Goal: Task Accomplishment & Management: Manage account settings

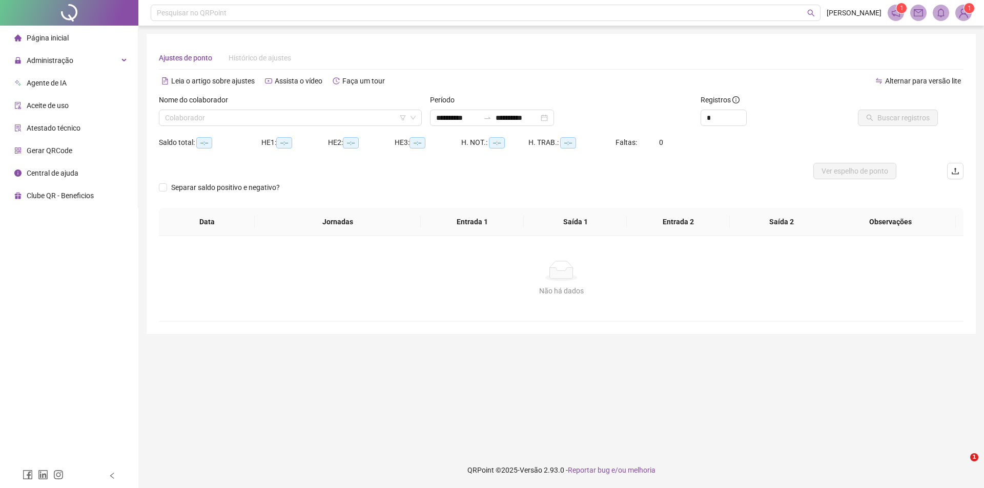
type input "**********"
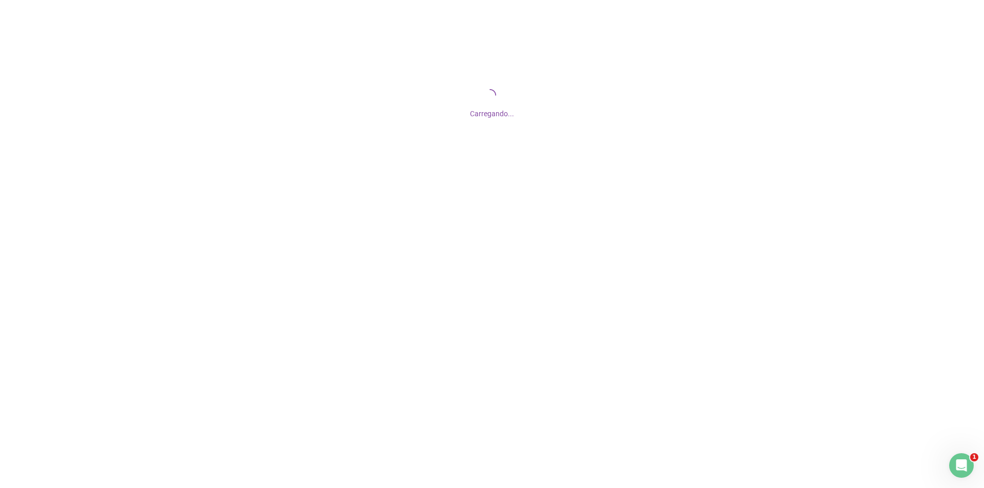
click at [234, 186] on div "Carregando..." at bounding box center [492, 102] width 984 height 205
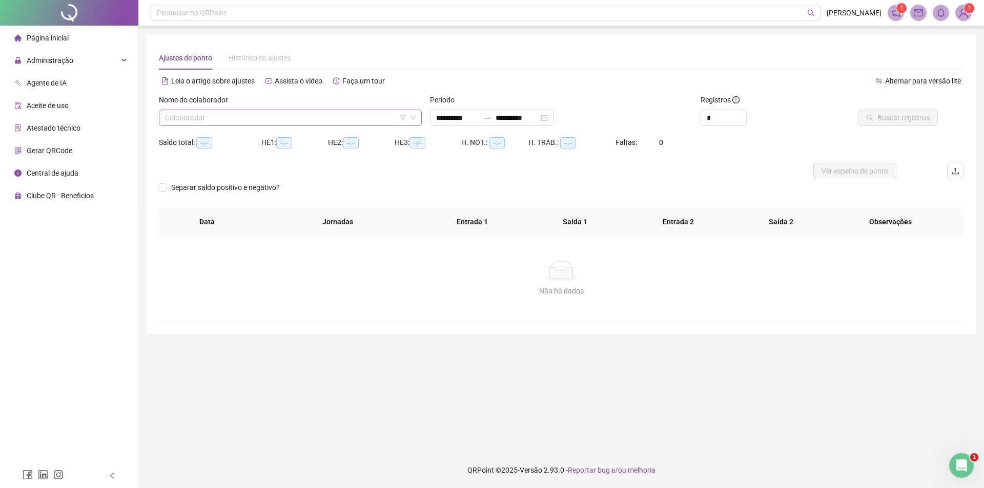
type input "**********"
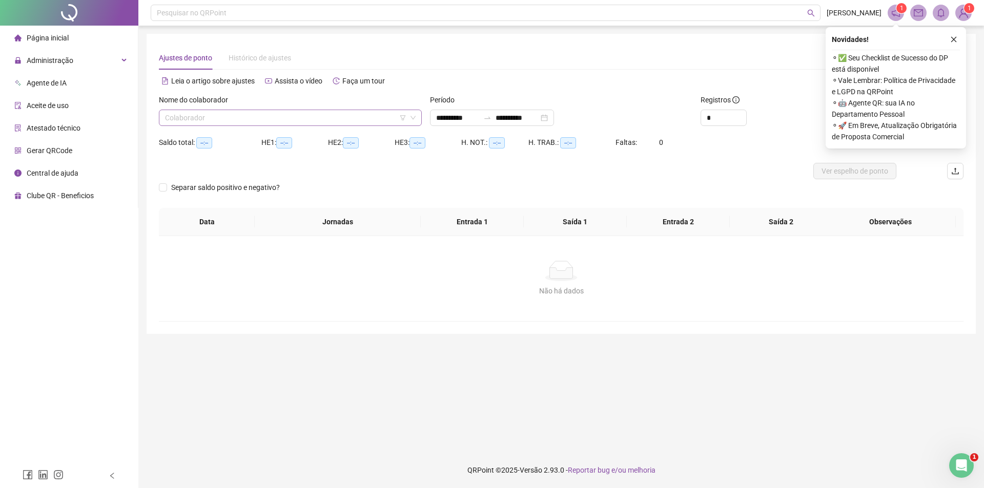
click at [225, 121] on input "search" at bounding box center [285, 117] width 241 height 15
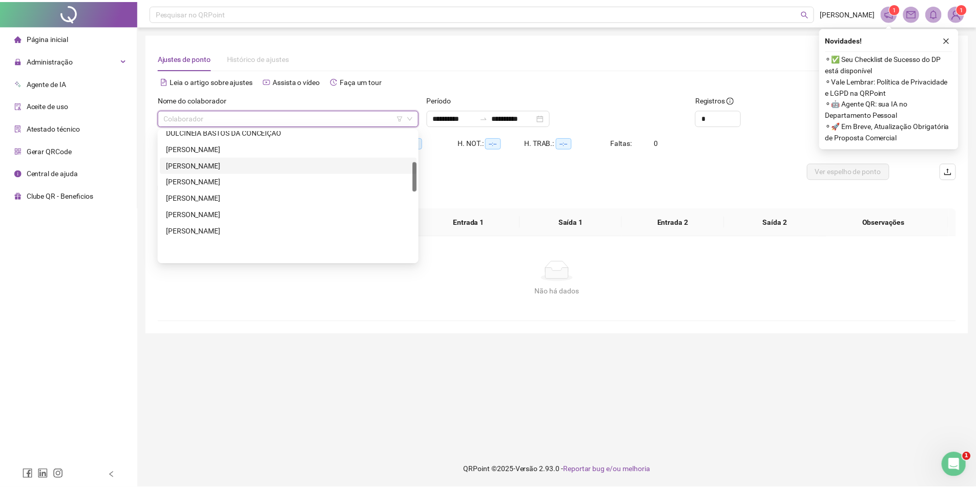
scroll to position [187, 0]
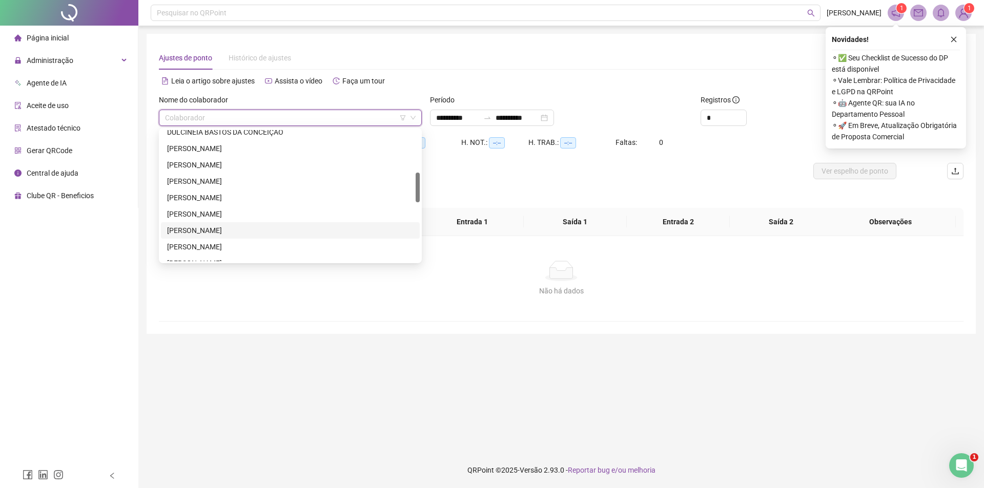
click at [234, 232] on div "[PERSON_NAME]" at bounding box center [290, 230] width 247 height 11
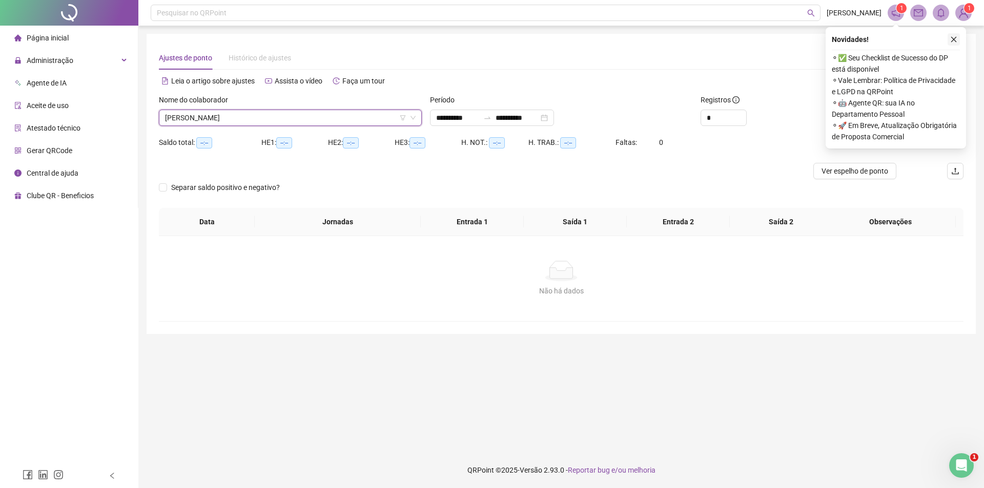
click at [953, 40] on icon "close" at bounding box center [954, 40] width 6 height 6
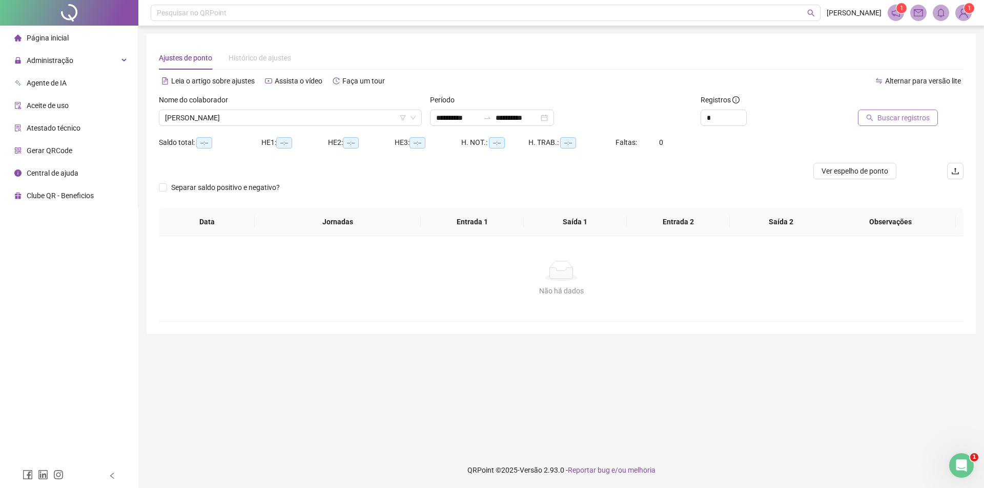
click at [904, 123] on span "Buscar registros" at bounding box center [904, 117] width 52 height 11
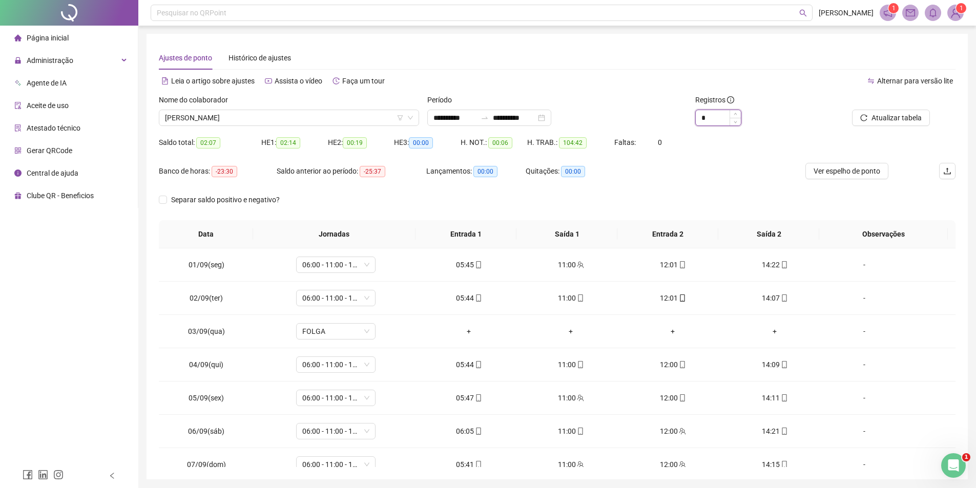
click at [721, 113] on input "*" at bounding box center [718, 117] width 45 height 15
drag, startPoint x: 721, startPoint y: 113, endPoint x: 676, endPoint y: 117, distance: 44.8
click at [676, 117] on div "**********" at bounding box center [557, 114] width 805 height 40
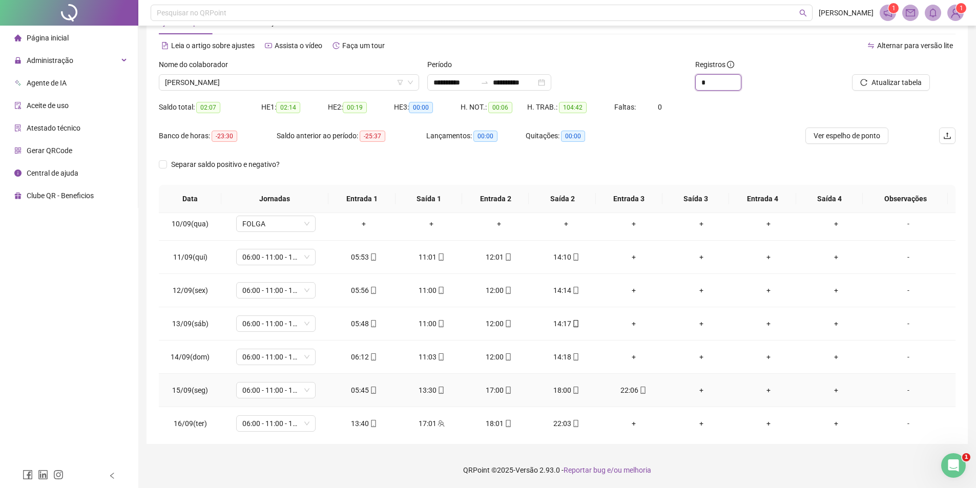
scroll to position [308, 0]
type input "*"
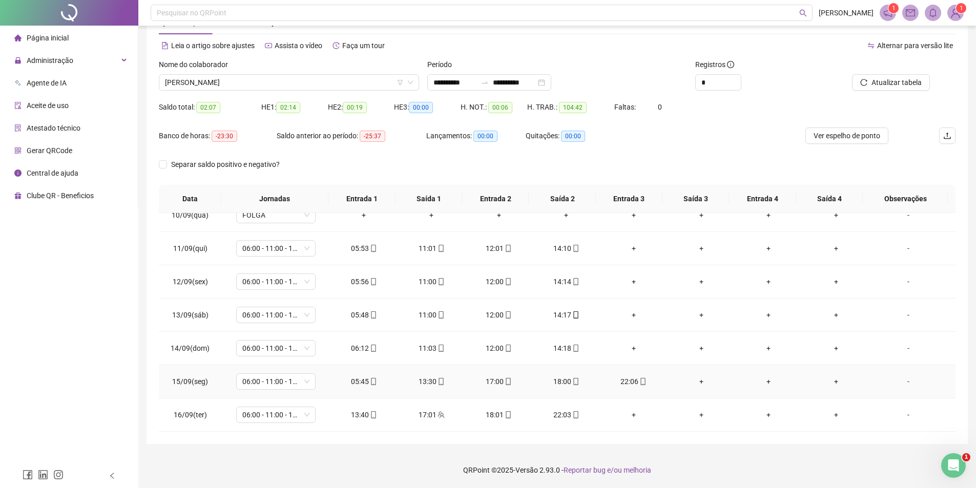
drag, startPoint x: 365, startPoint y: 381, endPoint x: 360, endPoint y: 382, distance: 5.2
click at [360, 382] on div "05:45" at bounding box center [364, 381] width 51 height 11
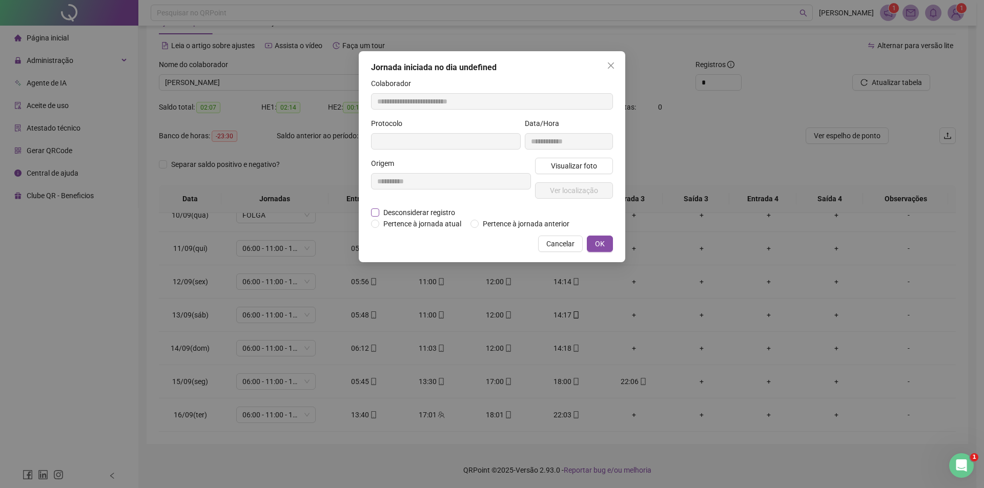
type input "**********"
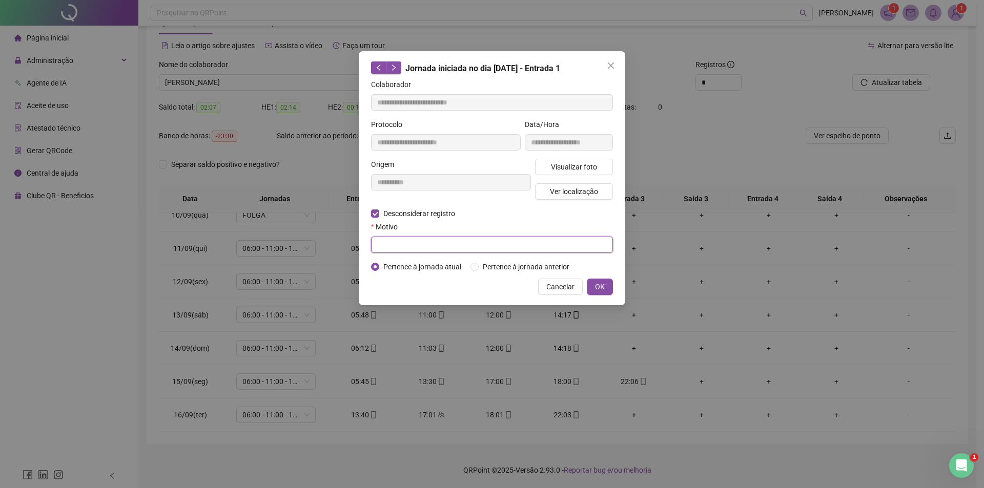
click at [388, 246] on input "text" at bounding box center [492, 245] width 242 height 16
type input "**********"
click at [605, 291] on button "OK" at bounding box center [600, 287] width 26 height 16
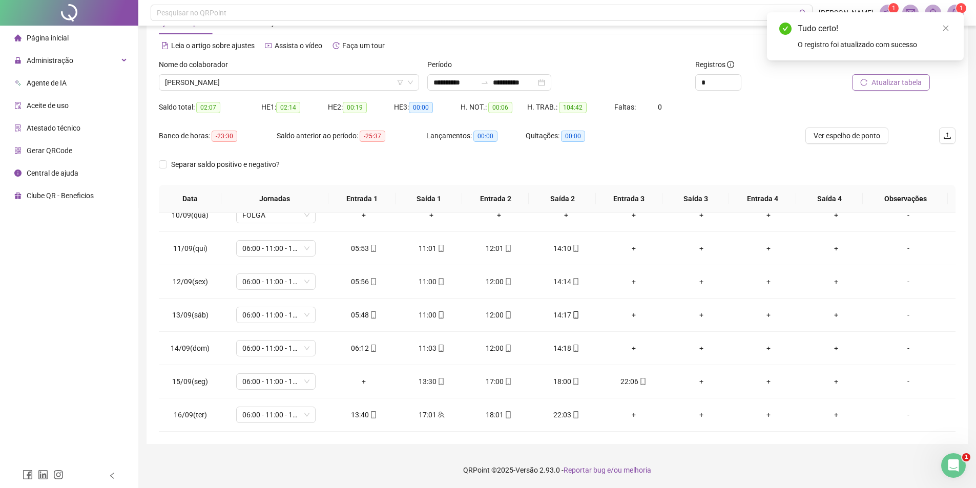
click at [882, 77] on span "Atualizar tabela" at bounding box center [897, 82] width 50 height 11
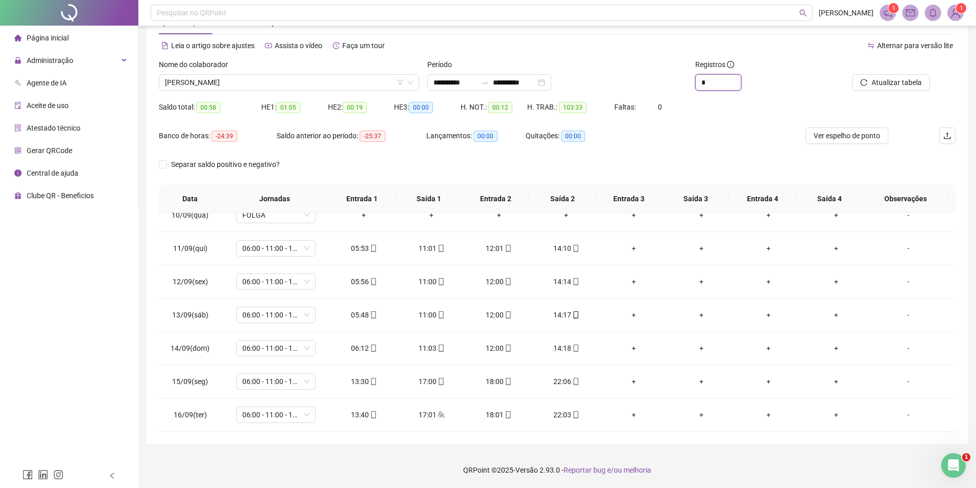
drag, startPoint x: 709, startPoint y: 82, endPoint x: 690, endPoint y: 82, distance: 19.5
click at [690, 82] on div "**********" at bounding box center [557, 79] width 805 height 40
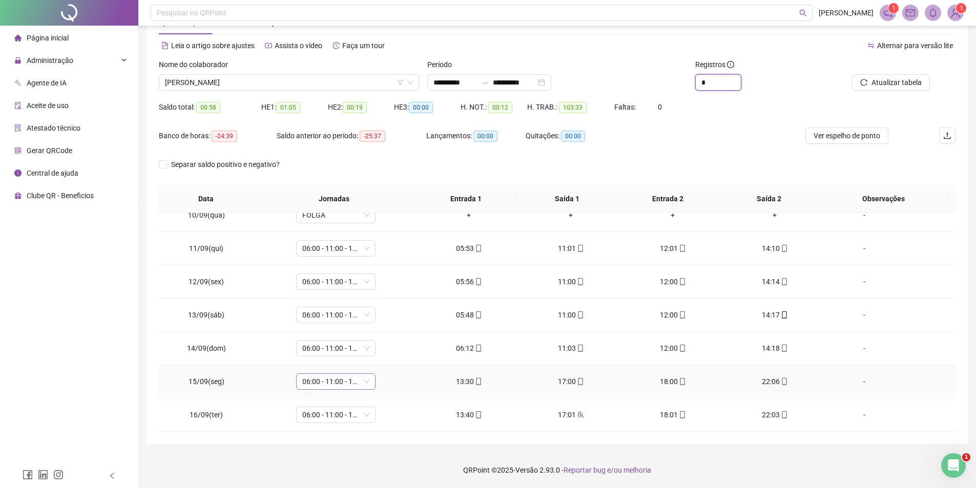
click at [320, 381] on span "06:00 - 11:00 - 12:00 - 14:20" at bounding box center [335, 381] width 67 height 15
type input "*"
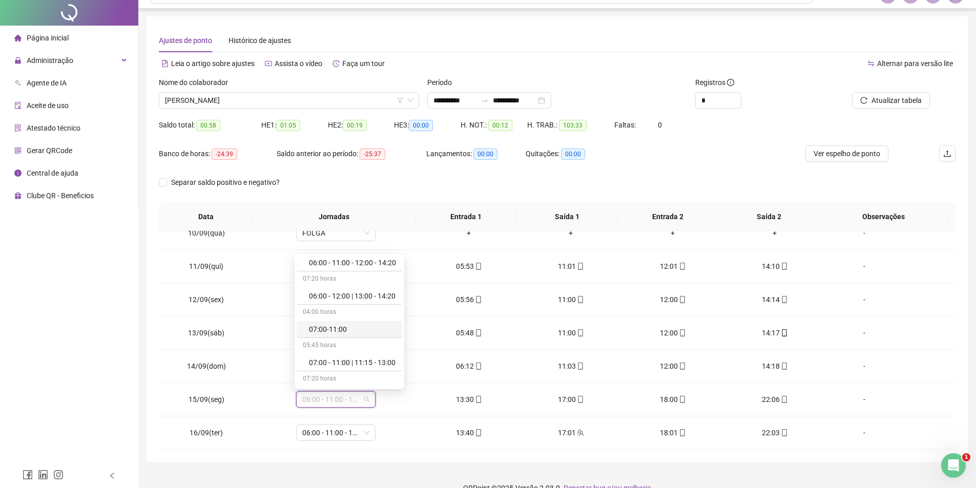
scroll to position [0, 0]
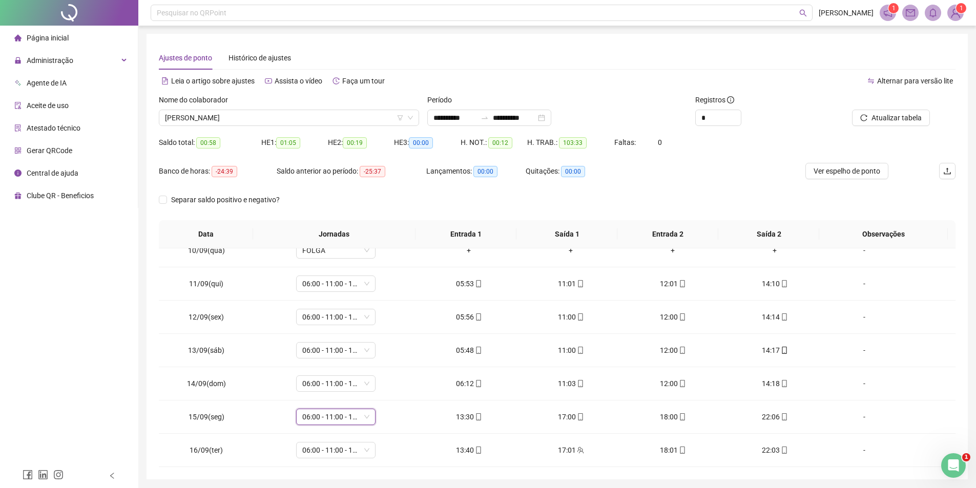
click at [713, 169] on div "Banco de horas: -24:39 Saldo anterior ao período: -25:37 Lançamentos: 00:00 Qui…" at bounding box center [458, 177] width 598 height 29
click at [337, 415] on span "06:00 - 11:00 - 12:00 - 14:20" at bounding box center [335, 417] width 67 height 15
click at [342, 350] on div "13:40 - 17:00 | 18:00 - 22:00" at bounding box center [352, 349] width 87 height 11
click at [386, 391] on span "Sim" at bounding box center [383, 390] width 12 height 11
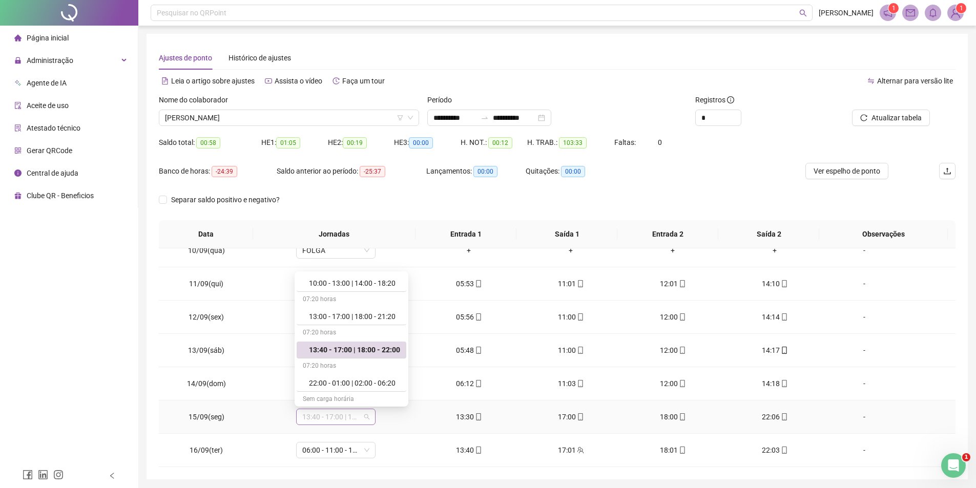
click at [361, 414] on span "13:40 - 17:00 | 18:00 - 22:00" at bounding box center [335, 417] width 67 height 15
click at [347, 449] on span "06:00 - 11:00 - 12:00 - 14:20" at bounding box center [335, 450] width 67 height 15
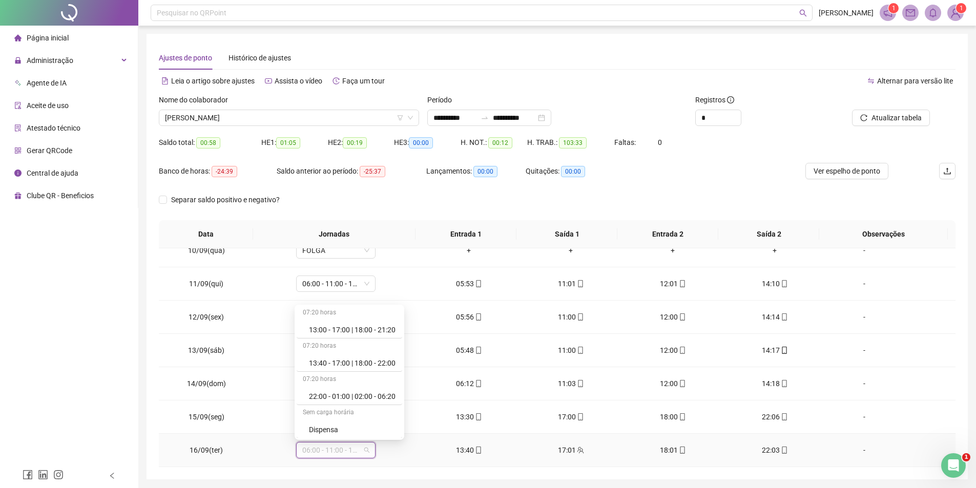
scroll to position [513, 0]
click at [312, 354] on div "13:40 - 17:00 | 18:00 - 22:00" at bounding box center [352, 352] width 87 height 11
click at [378, 424] on span "Sim" at bounding box center [383, 423] width 12 height 11
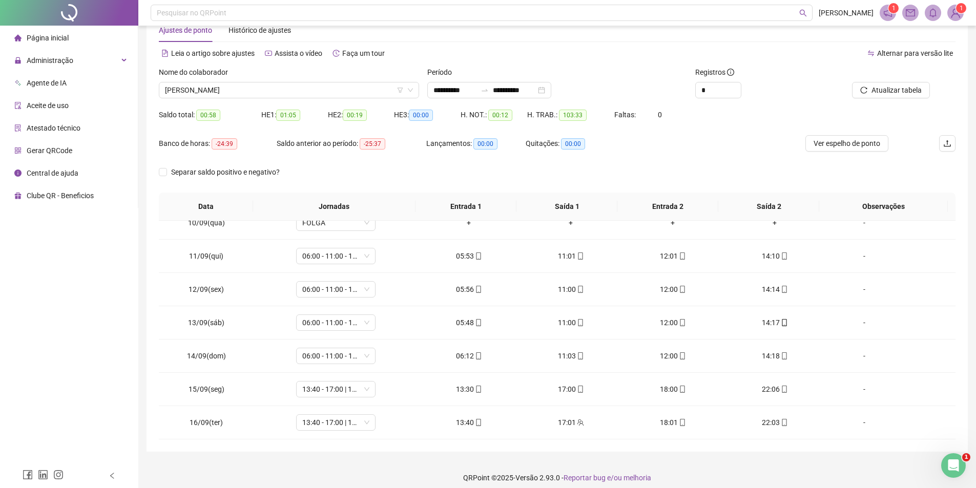
scroll to position [35, 0]
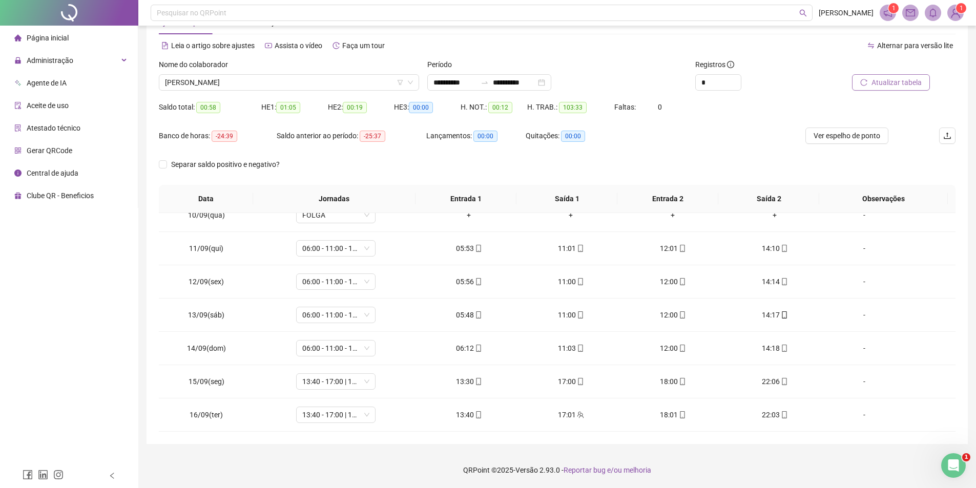
click at [870, 78] on button "Atualizar tabela" at bounding box center [891, 82] width 78 height 16
